Goal: Navigation & Orientation: Find specific page/section

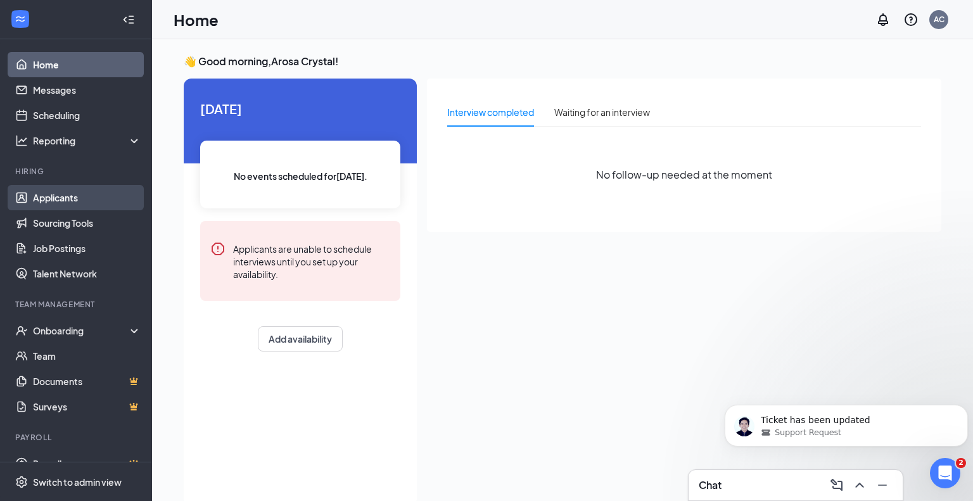
click at [72, 198] on link "Applicants" at bounding box center [87, 197] width 108 height 25
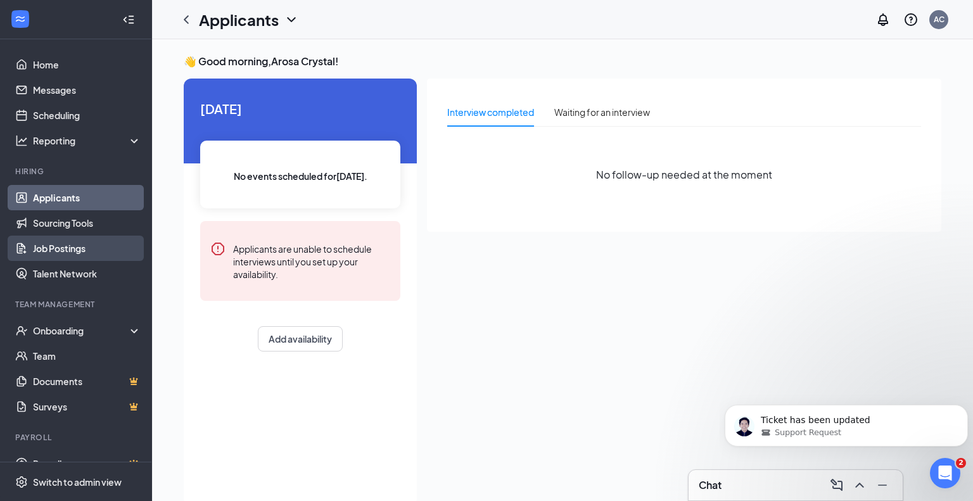
click at [71, 249] on link "Job Postings" at bounding box center [87, 248] width 108 height 25
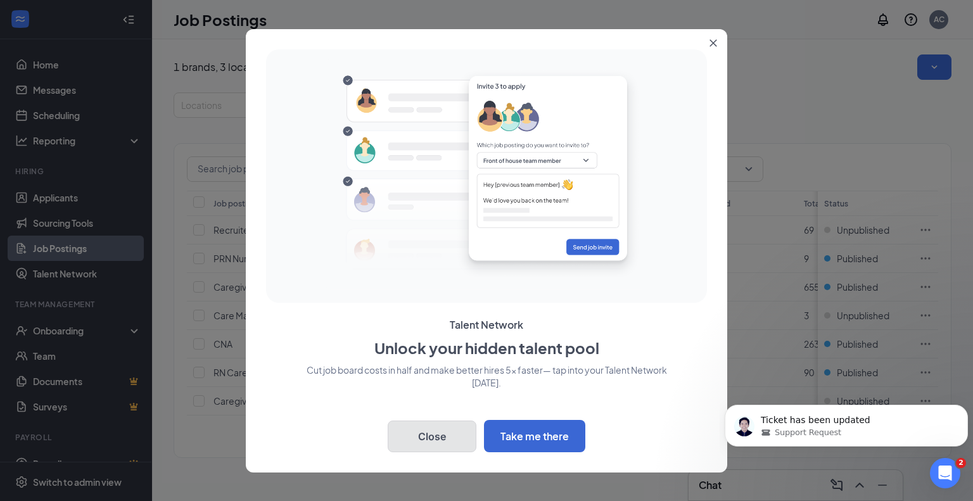
click at [434, 436] on button "Close" at bounding box center [432, 436] width 89 height 32
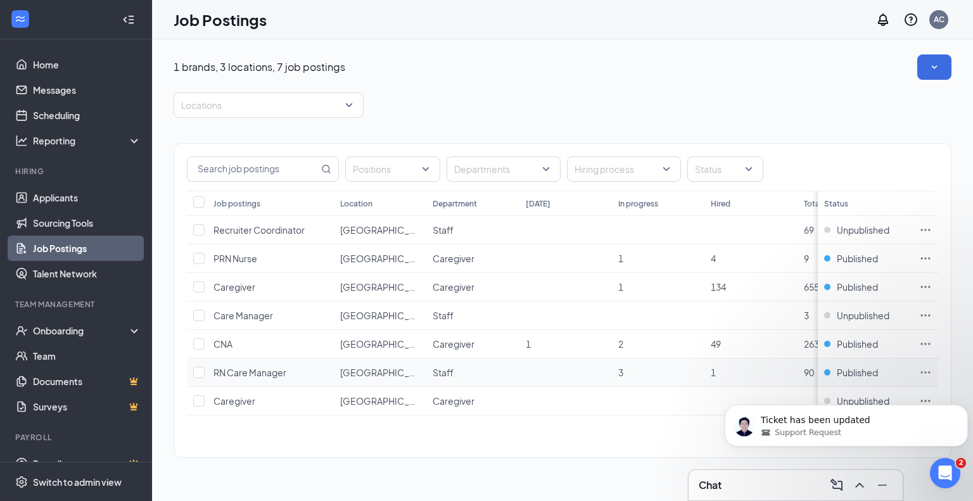
click at [256, 370] on span "RN Care Manager" at bounding box center [249, 372] width 73 height 11
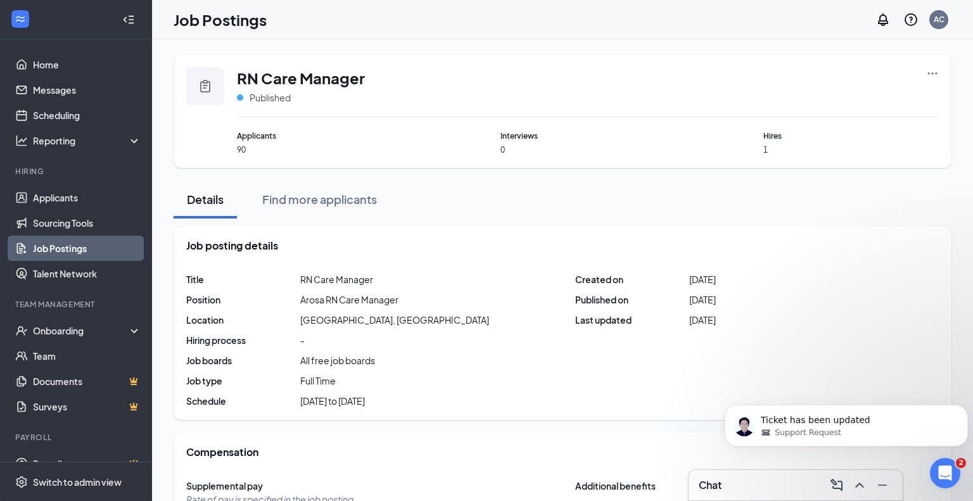
click at [129, 17] on icon "Collapse" at bounding box center [128, 19] width 13 height 13
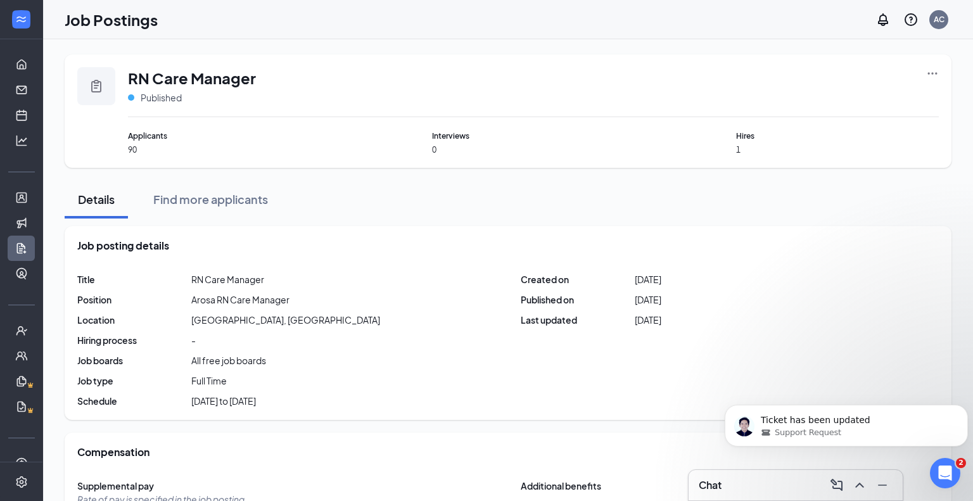
click at [129, 17] on h1 "Job Postings" at bounding box center [111, 20] width 93 height 22
click at [33, 64] on link "Home" at bounding box center [39, 64] width 13 height 25
